Goal: Task Accomplishment & Management: Manage account settings

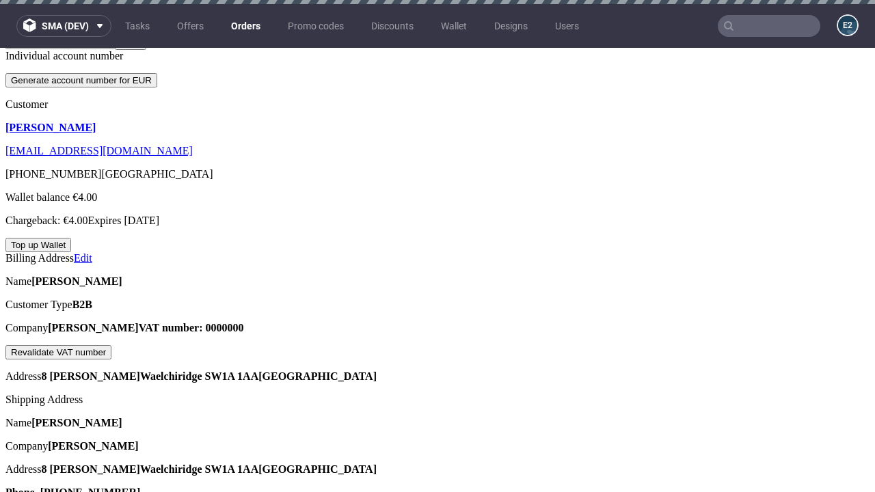
scroll to position [312, 0]
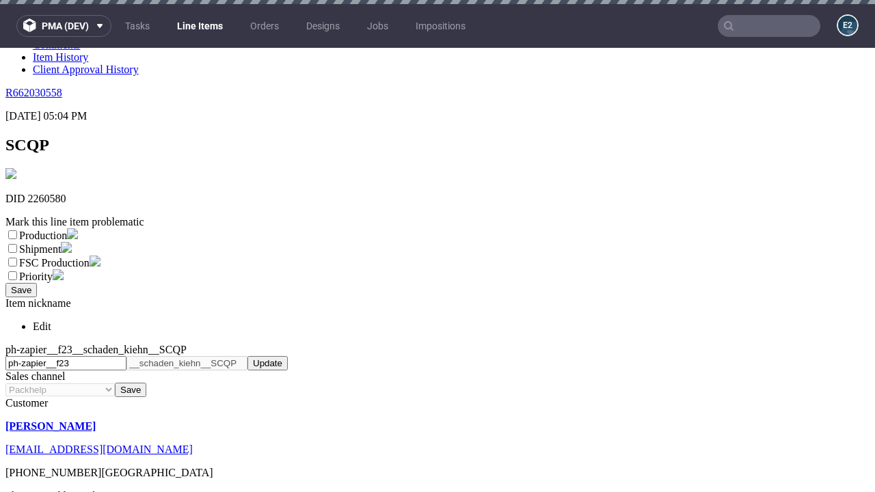
scroll to position [4, 0]
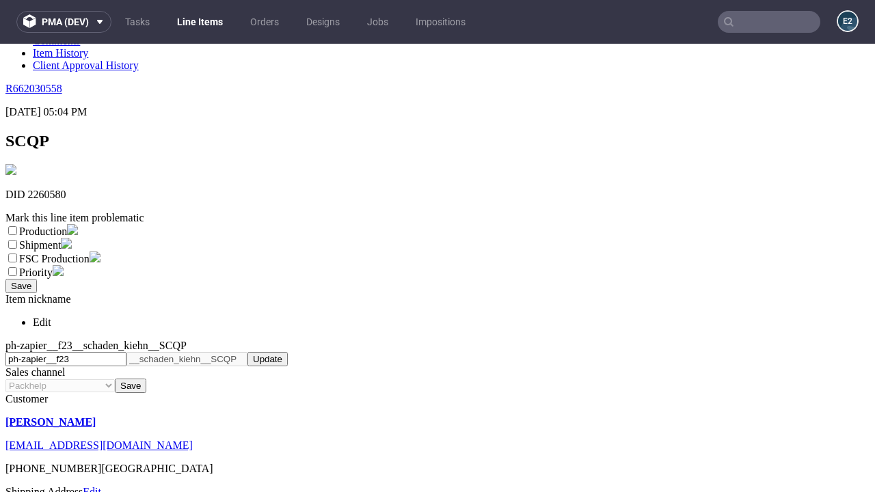
select select "dtp_ca_needed"
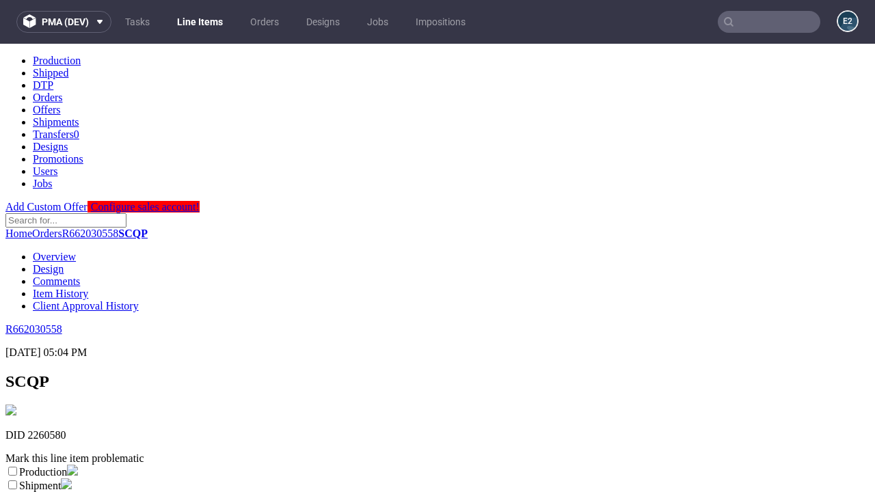
scroll to position [0, 0]
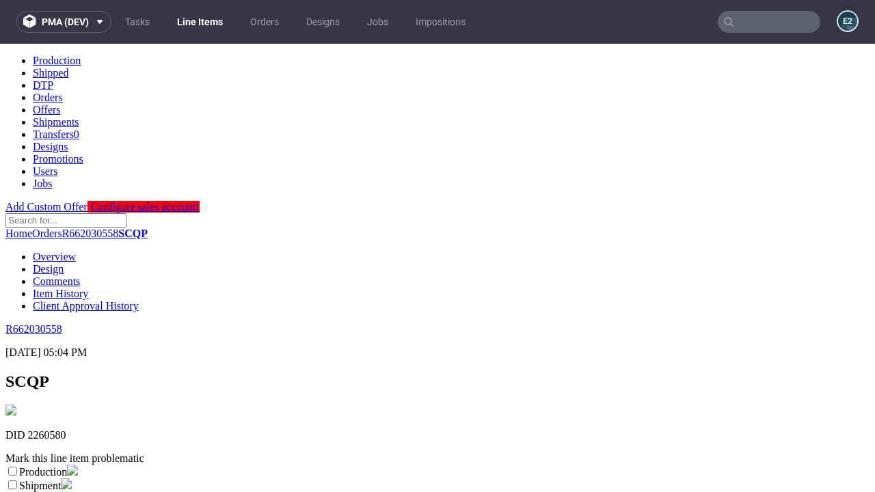
checkbox input "true"
